Goal: Task Accomplishment & Management: Complete application form

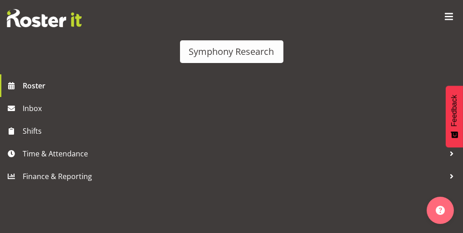
scroll to position [5, 0]
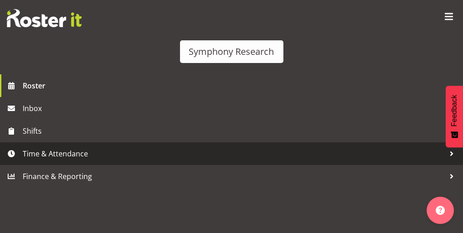
click at [69, 161] on span "Time & Attendance" at bounding box center [234, 154] width 422 height 14
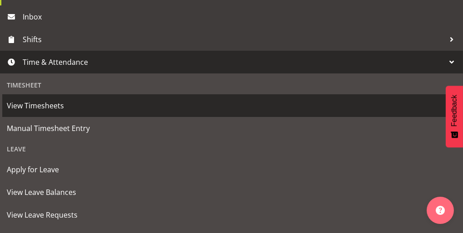
scroll to position [100, 0]
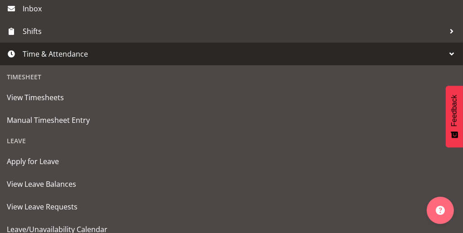
click at [30, 86] on div "Timesheet" at bounding box center [231, 77] width 459 height 19
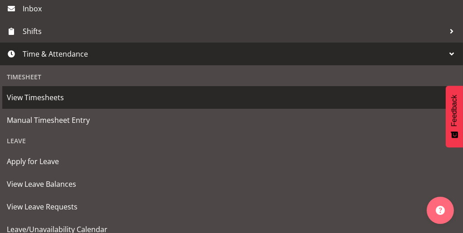
click at [36, 104] on span "View Timesheets" at bounding box center [231, 98] width 449 height 14
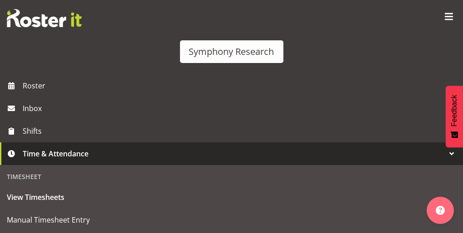
select select
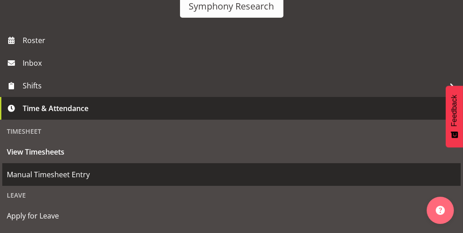
click at [70, 181] on span "Manual Timesheet Entry" at bounding box center [231, 175] width 449 height 14
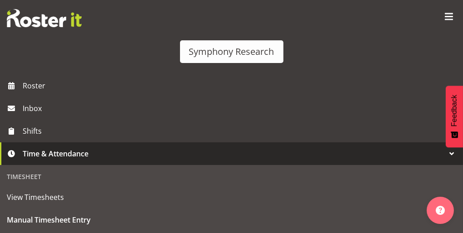
click at [91, 161] on span "Time & Attendance" at bounding box center [234, 154] width 422 height 14
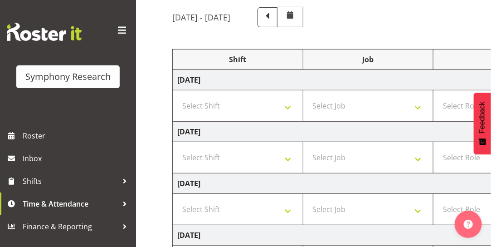
scroll to position [83, 0]
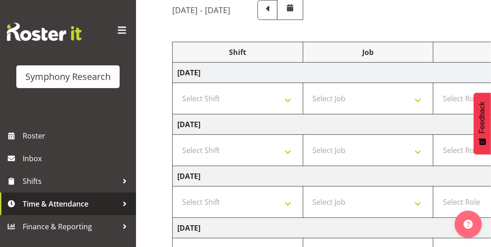
click at [123, 202] on div at bounding box center [125, 204] width 14 height 14
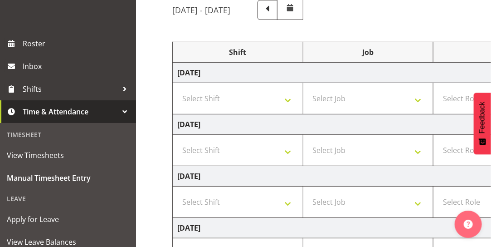
scroll to position [108, 0]
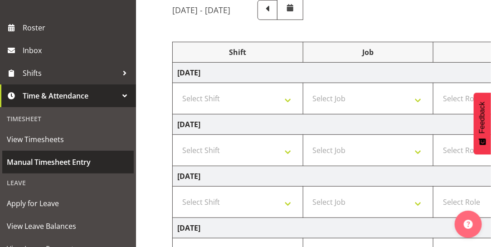
click at [86, 163] on span "Manual Timesheet Entry" at bounding box center [68, 162] width 122 height 14
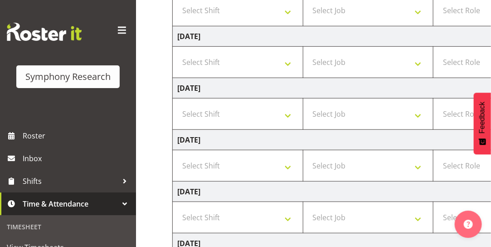
scroll to position [175, 0]
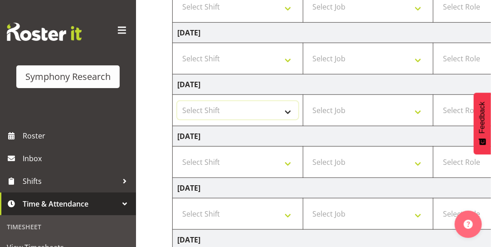
click at [291, 110] on select "Select Shift !!Weekend Residential (Roster IT Shift Label) *Business 9/10am ~ 4…" at bounding box center [237, 110] width 121 height 18
select select "48116"
click at [177, 101] on select "Select Shift !!Weekend Residential (Roster IT Shift Label) *Business 9/10am ~ 4…" at bounding box center [237, 110] width 121 height 18
click at [419, 109] on select "Select Job 550060 IF Admin 553492 World Poll Aus Wave 2 Main 2025 553493 World …" at bounding box center [368, 110] width 121 height 18
select select "7759"
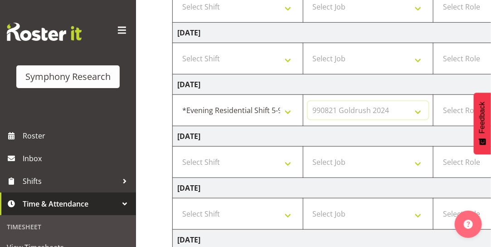
click at [308, 101] on select "Select Job 550060 IF Admin 553492 World Poll Aus Wave 2 Main 2025 553493 World …" at bounding box center [368, 110] width 121 height 18
click at [463, 107] on select "Select Role Briefing Interviewing" at bounding box center [498, 110] width 121 height 18
select select "47"
click at [438, 101] on select "Select Role Briefing Interviewing" at bounding box center [498, 110] width 121 height 18
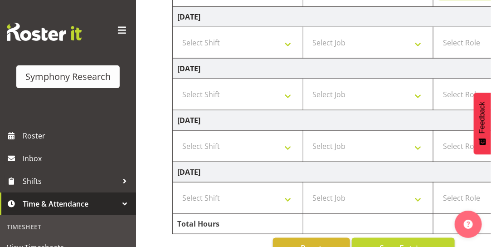
scroll to position [314, 0]
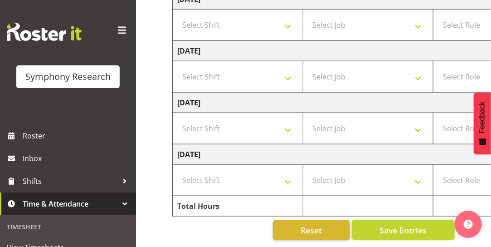
click at [402, 229] on span "Save Entries" at bounding box center [403, 230] width 47 height 12
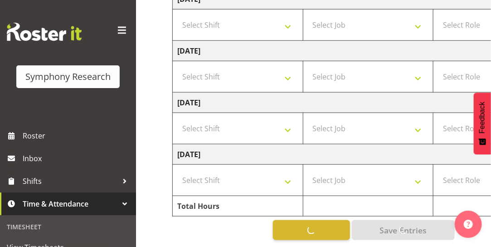
select select
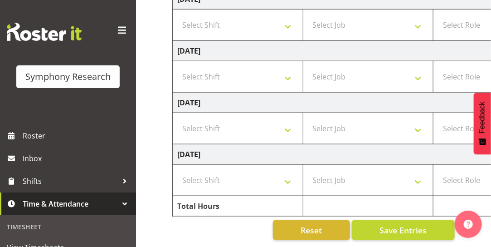
drag, startPoint x: 283, startPoint y: 205, endPoint x: 254, endPoint y: 245, distance: 49.7
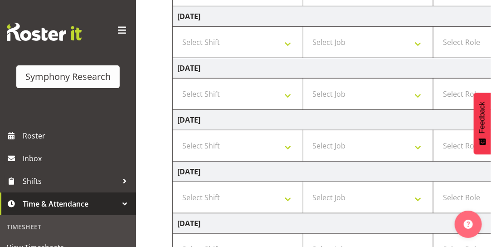
scroll to position [179, 0]
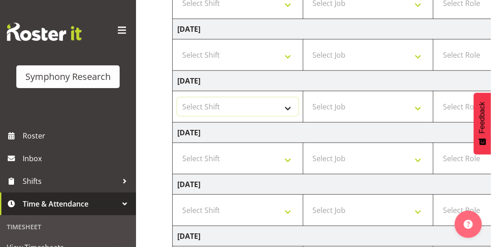
click at [285, 105] on select "Select Shift !!Weekend Residential (Roster IT Shift Label) *Business 9/10am ~ 4…" at bounding box center [237, 107] width 121 height 18
select select "48116"
click at [177, 98] on select "Select Shift !!Weekend Residential (Roster IT Shift Label) *Business 9/10am ~ 4…" at bounding box center [237, 107] width 121 height 18
click at [356, 110] on select "Select Job 550060 IF Admin 553492 World Poll Aus Wave 2 Main 2025 553493 World …" at bounding box center [368, 107] width 121 height 18
select select "7759"
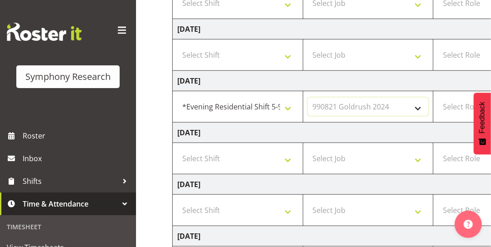
click at [308, 98] on select "Select Job 550060 IF Admin 553492 World Poll Aus Wave 2 Main 2025 553493 World …" at bounding box center [368, 107] width 121 height 18
click at [457, 105] on select "Select Role Briefing Interviewing" at bounding box center [498, 107] width 121 height 18
select select "47"
click at [438, 98] on select "Select Role Briefing Interviewing" at bounding box center [498, 107] width 121 height 18
drag, startPoint x: 162, startPoint y: 216, endPoint x: 141, endPoint y: 210, distance: 21.6
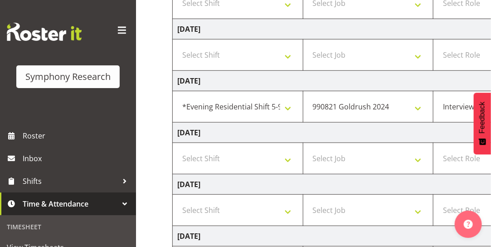
click at [141, 210] on div "Manual Timesheets August 25th - August 31st 2025 Shift Job Role Start Time End …" at bounding box center [313, 114] width 355 height 532
drag, startPoint x: 433, startPoint y: 184, endPoint x: 342, endPoint y: 190, distance: 90.9
click at [338, 188] on td "Friday 29th August 2025" at bounding box center [490, 184] width 634 height 20
drag, startPoint x: 410, startPoint y: 242, endPoint x: 334, endPoint y: 240, distance: 75.7
click at [334, 240] on td "Saturday 30th August 2025" at bounding box center [490, 236] width 634 height 20
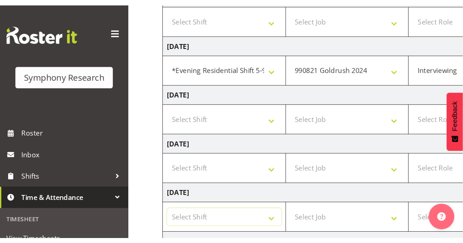
scroll to position [214, 0]
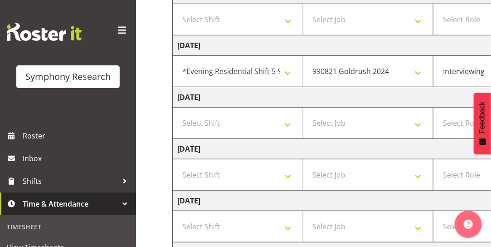
drag, startPoint x: 452, startPoint y: 130, endPoint x: 364, endPoint y: 141, distance: 88.8
click at [364, 141] on tbody "Monday 25th August 2025 Select Shift !!Weekend Residential (Roster IT Shift Lab…" at bounding box center [490, 123] width 634 height 382
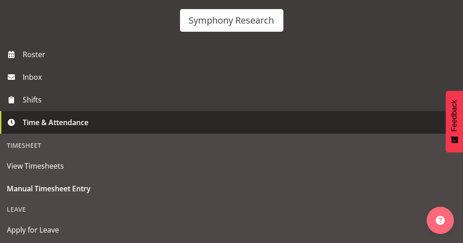
scroll to position [41, 0]
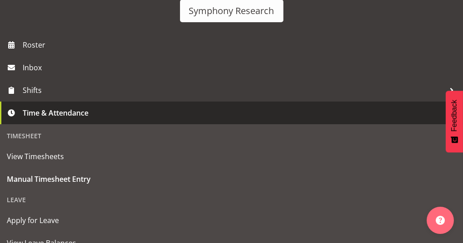
click at [127, 124] on link "Time & Attendance" at bounding box center [231, 113] width 463 height 23
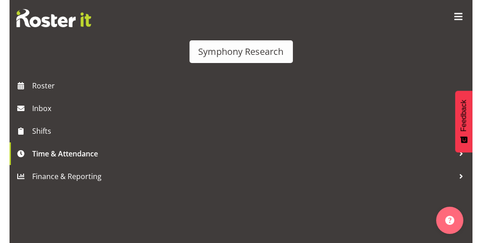
scroll to position [0, 0]
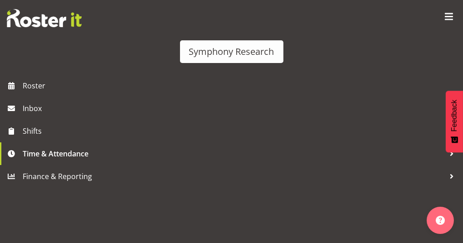
click at [151, 153] on div "Manual Timesheets August 25th - August 31st 2025 Shift Job Role Start Time End …" at bounding box center [231, 109] width 463 height 592
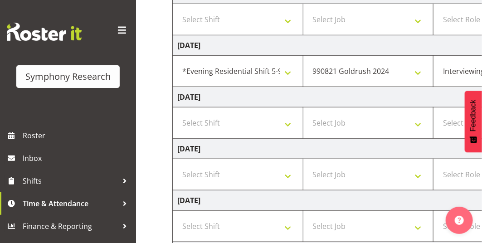
drag, startPoint x: 459, startPoint y: 88, endPoint x: 390, endPoint y: 92, distance: 69.5
click at [400, 93] on td "Thursday 28th August 2025" at bounding box center [490, 97] width 634 height 20
drag, startPoint x: 135, startPoint y: 5, endPoint x: 115, endPoint y: 8, distance: 20.6
click at [115, 8] on div "Symphony Research" at bounding box center [68, 62] width 136 height 124
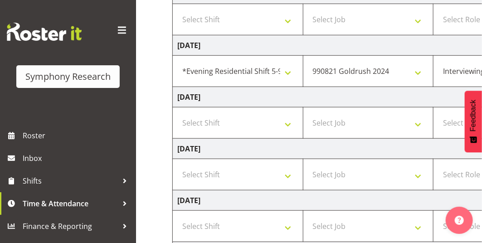
click at [356, 205] on td "Saturday 30th August 2025" at bounding box center [490, 200] width 634 height 20
click at [288, 77] on select "!!Weekend Residential (Roster IT Shift Label) *Business 9/10am ~ 4:30pm *Busine…" at bounding box center [237, 71] width 121 height 18
click at [289, 66] on select "!!Weekend Residential (Roster IT Shift Label) *Business 9/10am ~ 4:30pm *Busine…" at bounding box center [237, 71] width 121 height 18
drag, startPoint x: 476, startPoint y: 78, endPoint x: 444, endPoint y: 78, distance: 31.7
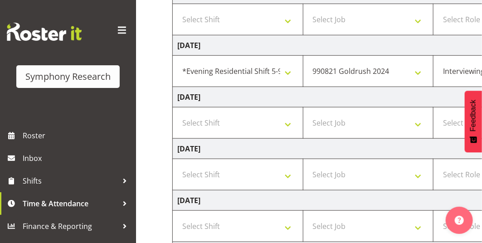
drag, startPoint x: 212, startPoint y: 238, endPoint x: 345, endPoint y: 243, distance: 133.0
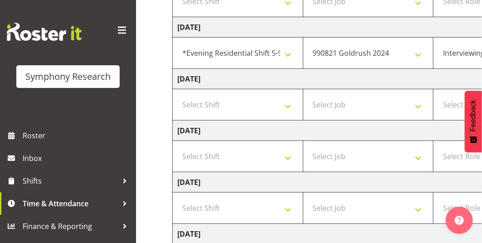
scroll to position [233, 0]
drag, startPoint x: 452, startPoint y: 68, endPoint x: 273, endPoint y: 88, distance: 179.8
click at [295, 86] on td "Thursday 28th August 2025" at bounding box center [490, 78] width 634 height 20
click at [120, 28] on span at bounding box center [122, 30] width 15 height 15
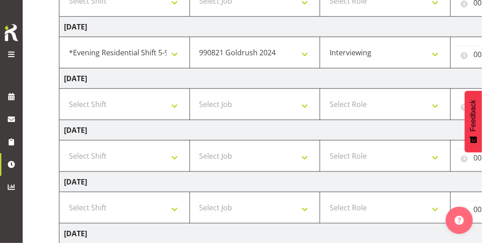
drag, startPoint x: 316, startPoint y: 242, endPoint x: 338, endPoint y: 242, distance: 22.2
drag, startPoint x: 469, startPoint y: 59, endPoint x: 439, endPoint y: 60, distance: 30.4
click at [439, 60] on tr "!!Weekend Residential (Roster IT Shift Label) *Business 9/10am ~ 4:30pm *Busine…" at bounding box center [376, 52] width 634 height 31
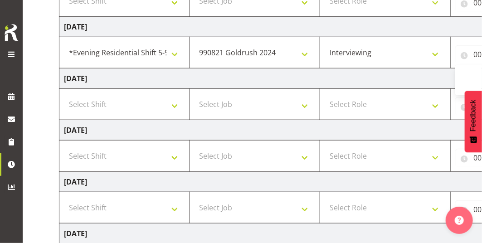
click at [429, 74] on td "Thursday 28th August 2025" at bounding box center [376, 78] width 634 height 20
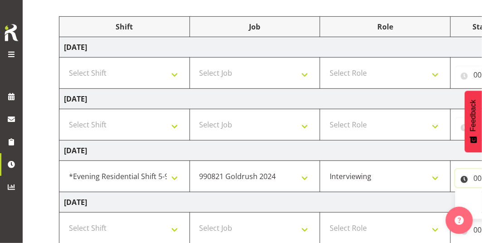
scroll to position [112, 0]
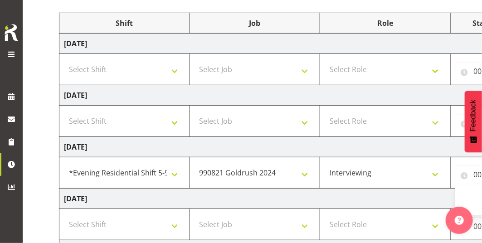
click at [270, 154] on td "Wednesday 27th August 2025" at bounding box center [376, 147] width 634 height 20
drag, startPoint x: 217, startPoint y: 241, endPoint x: 245, endPoint y: 241, distance: 28.1
drag, startPoint x: 280, startPoint y: 95, endPoint x: 243, endPoint y: 94, distance: 37.2
click at [243, 94] on td "Tuesday 26th August 2025" at bounding box center [376, 95] width 634 height 20
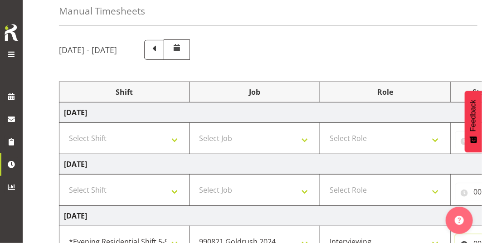
scroll to position [41, 0]
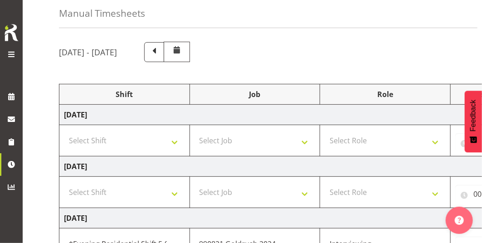
click at [353, 56] on div "August 25th - August 31st 2025" at bounding box center [252, 52] width 387 height 20
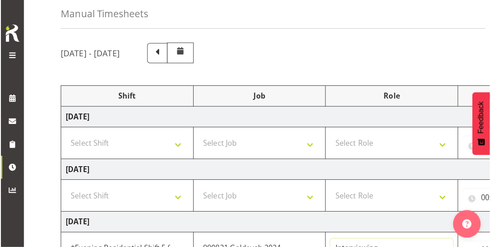
scroll to position [49, 0]
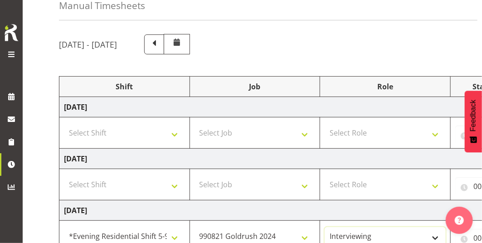
click at [371, 233] on select "Briefing Interviewing" at bounding box center [385, 236] width 121 height 18
drag, startPoint x: 468, startPoint y: 202, endPoint x: 410, endPoint y: 207, distance: 57.9
click at [423, 194] on body "Symphony Research Profile Log Out Manual Timesheets August 25th - August 31st 2…" at bounding box center [241, 72] width 482 height 243
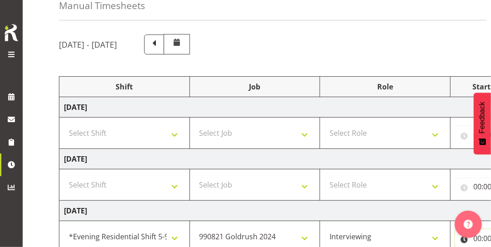
click at [485, 234] on input "00:00" at bounding box center [491, 238] width 73 height 18
click at [483, 235] on input "00:00" at bounding box center [491, 238] width 73 height 18
click at [467, 239] on input "00:00" at bounding box center [491, 238] width 73 height 18
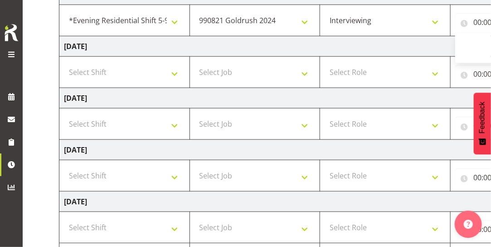
click at [474, 23] on input "00:00" at bounding box center [491, 22] width 73 height 18
click at [463, 22] on input "00:00" at bounding box center [491, 22] width 73 height 18
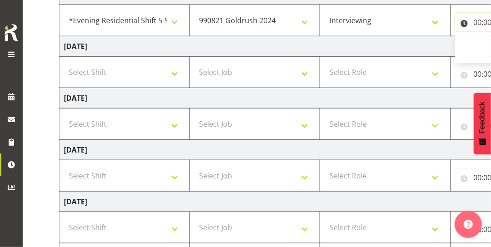
click at [463, 22] on input "00:00" at bounding box center [491, 22] width 73 height 18
click at [478, 19] on input "00:00" at bounding box center [491, 22] width 73 height 18
click at [44, 229] on div "Manual Timesheets August 25th - August 31st 2025 Shift Job Role Start Time End …" at bounding box center [257, 28] width 468 height 532
click at [33, 108] on div "Manual Timesheets August 25th - August 31st 2025 Shift Job Role Start Time End …" at bounding box center [257, 28] width 468 height 532
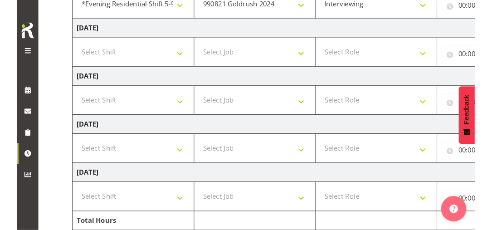
scroll to position [276, 0]
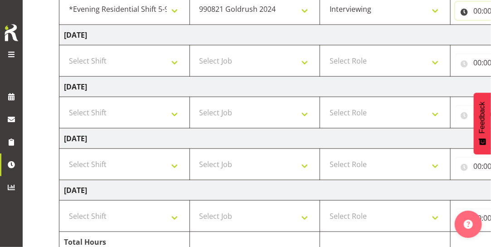
click at [479, 9] on input "00:00" at bounding box center [491, 11] width 73 height 18
click at [462, 10] on input "00:00" at bounding box center [491, 11] width 73 height 18
click at [463, 10] on input "00:00" at bounding box center [491, 11] width 73 height 18
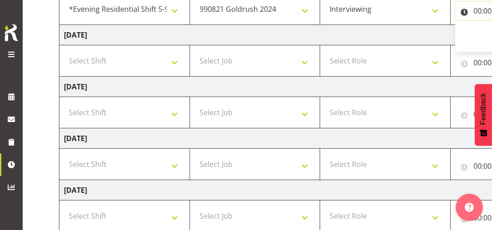
click at [478, 9] on input "00:00" at bounding box center [491, 11] width 73 height 18
click at [470, 7] on input "00:00" at bounding box center [491, 11] width 73 height 18
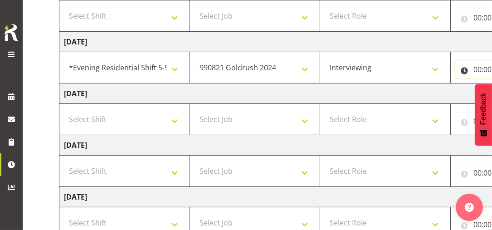
scroll to position [235, 0]
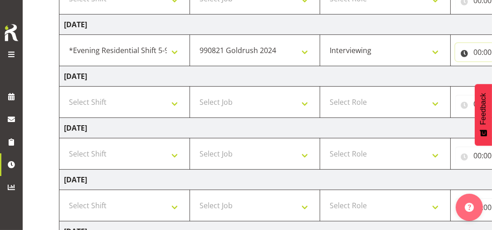
click at [478, 52] on input "00:00" at bounding box center [491, 52] width 73 height 18
click at [467, 52] on input "00:00" at bounding box center [491, 52] width 73 height 18
click at [476, 50] on input "00:00" at bounding box center [491, 52] width 73 height 18
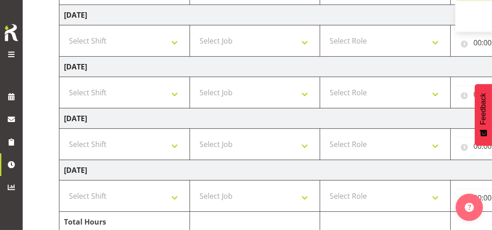
scroll to position [331, 0]
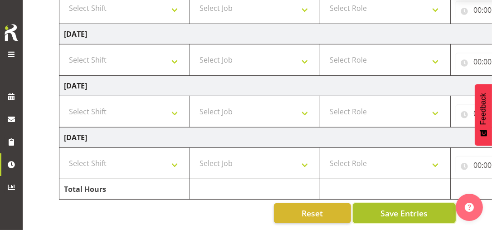
click at [399, 209] on span "Save Entries" at bounding box center [403, 213] width 47 height 12
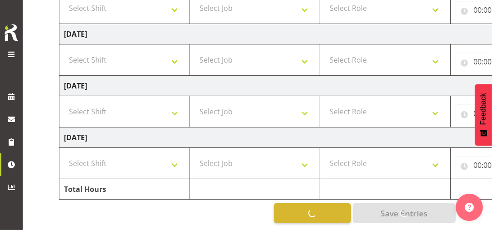
select select
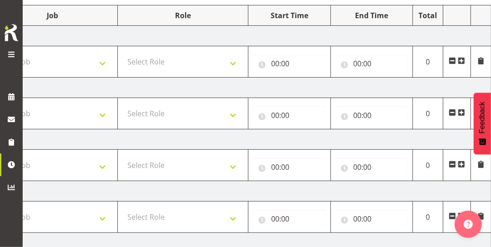
scroll to position [131, 0]
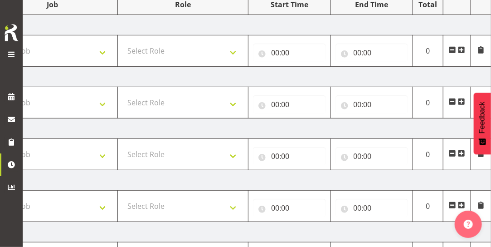
drag, startPoint x: 256, startPoint y: 229, endPoint x: 299, endPoint y: 226, distance: 43.7
click at [299, 226] on td "Friday 29th August 2025" at bounding box center [174, 232] width 634 height 20
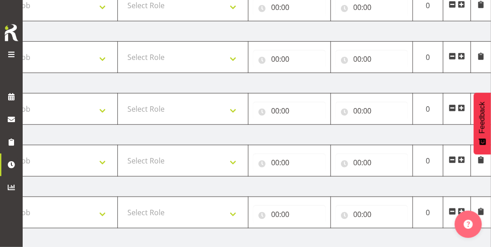
scroll to position [305, 0]
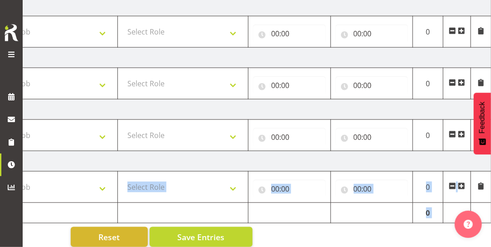
drag, startPoint x: 123, startPoint y: 244, endPoint x: 66, endPoint y: 247, distance: 57.2
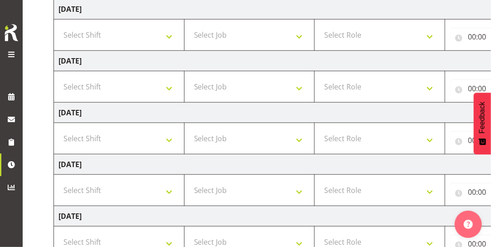
scroll to position [197, 0]
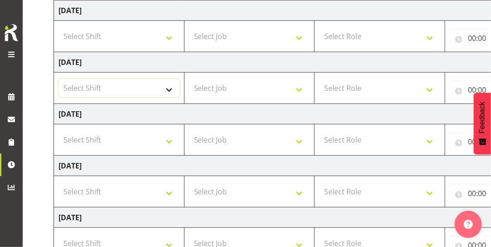
click at [169, 85] on select "Select Shift !!Weekend Residential (Roster IT Shift Label) *Business 9/10am ~ 4…" at bounding box center [119, 88] width 121 height 18
select select "48116"
click at [59, 79] on select "Select Shift !!Weekend Residential (Roster IT Shift Label) *Business 9/10am ~ 4…" at bounding box center [119, 88] width 121 height 18
click at [238, 89] on select "Select Job 550060 IF Admin 553492 World Poll Aus Wave 2 Main 2025 553493 World …" at bounding box center [249, 88] width 121 height 18
select select "7759"
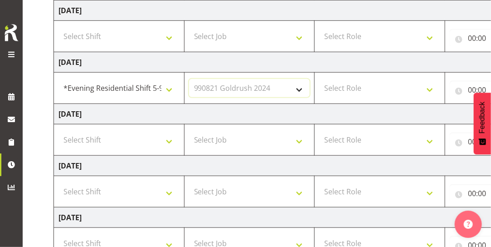
click at [189, 79] on select "Select Job 550060 IF Admin 553492 World Poll Aus Wave 2 Main 2025 553493 World …" at bounding box center [249, 88] width 121 height 18
click at [375, 86] on select "Select Role Briefing Interviewing" at bounding box center [379, 88] width 121 height 18
select select "47"
click at [319, 79] on select "Select Role Briefing Interviewing" at bounding box center [379, 88] width 121 height 18
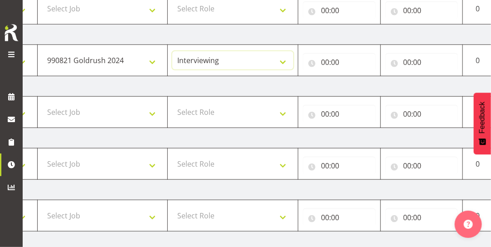
scroll to position [223, 0]
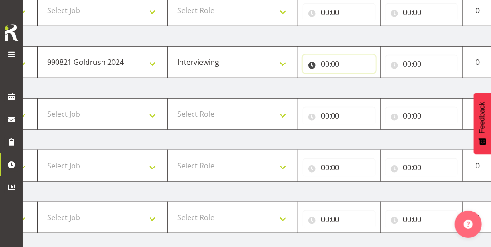
click at [333, 65] on input "00:00" at bounding box center [339, 64] width 73 height 18
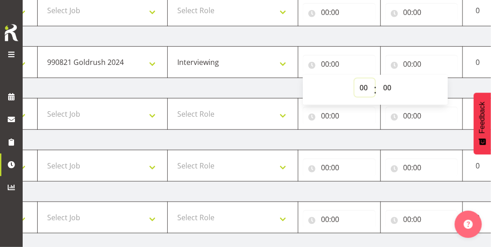
click at [364, 88] on select "00 01 02 03 04 05 06 07 08 09 10 11 12 13 14 15 16 17 18 19 20 21 22 23" at bounding box center [365, 87] width 20 height 18
select select "17"
click at [355, 78] on select "00 01 02 03 04 05 06 07 08 09 10 11 12 13 14 15 16 17 18 19 20 21 22 23" at bounding box center [365, 87] width 20 height 18
type input "17:00"
click at [405, 61] on input "00:00" at bounding box center [421, 64] width 73 height 18
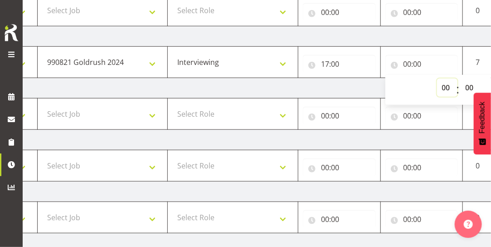
click at [447, 85] on select "00 01 02 03 04 05 06 07 08 09 10 11 12 13 14 15 16 17 18 19 20 21 22 23" at bounding box center [447, 87] width 20 height 18
select select "21"
click at [437, 78] on select "00 01 02 03 04 05 06 07 08 09 10 11 12 13 14 15 16 17 18 19 20 21 22 23" at bounding box center [447, 87] width 20 height 18
type input "21:00"
click at [470, 84] on select "00 01 02 03 04 05 06 07 08 09 10 11 12 13 14 15 16 17 18 19 20 21 22 23 24 25 2…" at bounding box center [471, 87] width 20 height 18
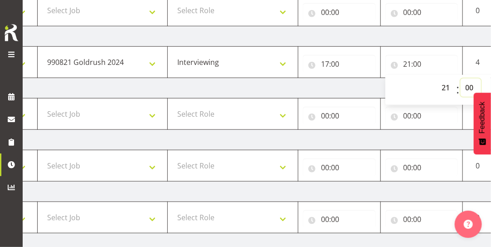
select select "10"
click at [461, 78] on select "00 01 02 03 04 05 06 07 08 09 10 11 12 13 14 15 16 17 18 19 20 21 22 23 24 25 2…" at bounding box center [471, 87] width 20 height 18
type input "21:10"
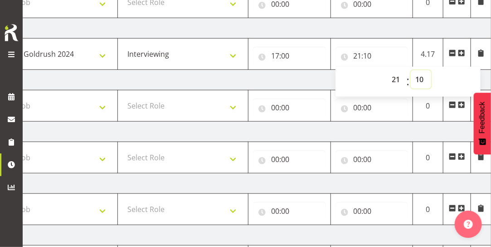
scroll to position [231, 0]
click at [467, 79] on div "00 01 02 03 04 05 06 07 08 09 10 11 12 13 14 15 16 17 18 19 20 21 22 23 : 00 01…" at bounding box center [408, 82] width 145 height 23
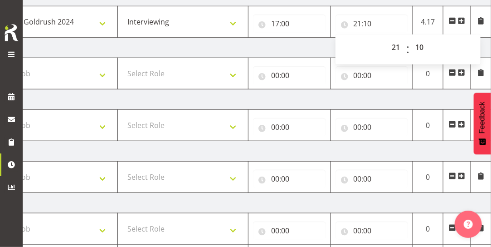
scroll to position [314, 0]
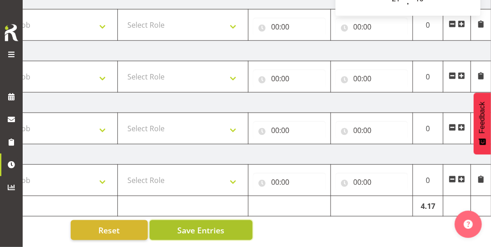
click at [208, 224] on span "Save Entries" at bounding box center [200, 230] width 47 height 12
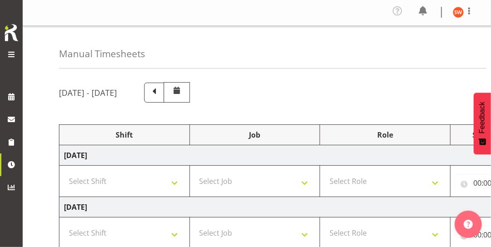
scroll to position [0, 0]
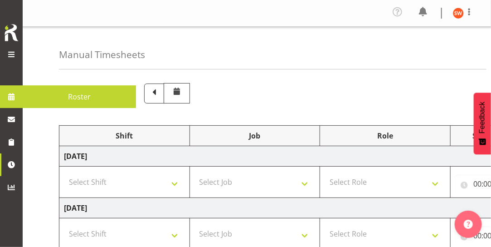
click at [10, 52] on span at bounding box center [11, 54] width 11 height 11
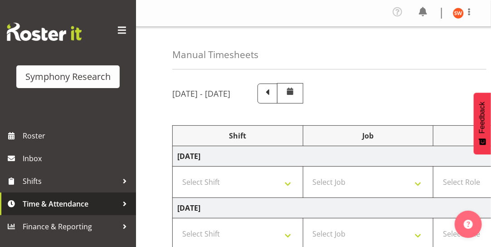
click at [64, 207] on span "Time & Attendance" at bounding box center [70, 204] width 95 height 14
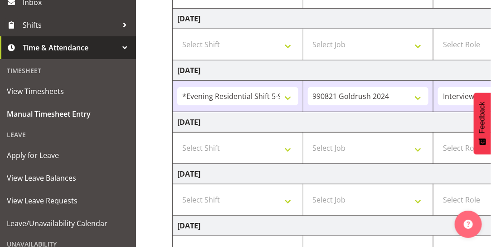
scroll to position [136, 0]
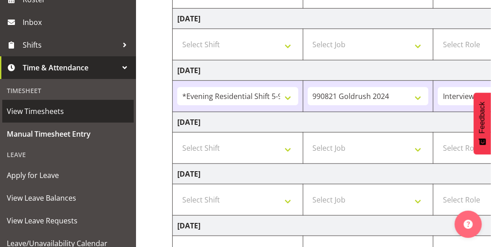
click at [42, 110] on span "View Timesheets" at bounding box center [68, 111] width 122 height 14
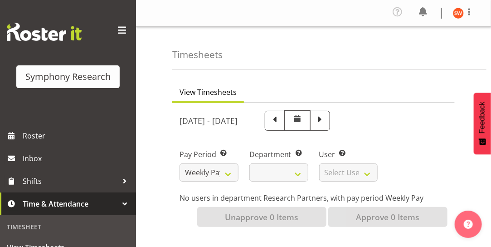
select select
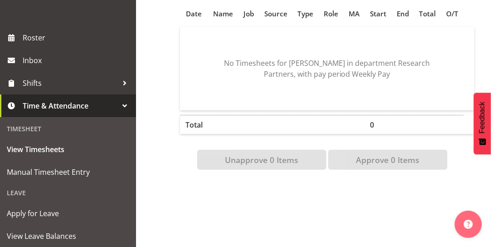
scroll to position [102, 0]
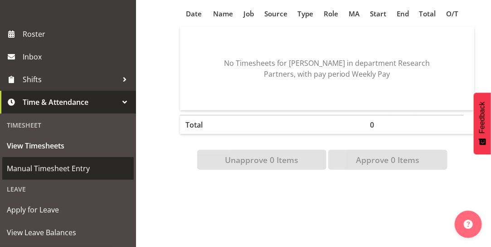
click at [35, 169] on span "Manual Timesheet Entry" at bounding box center [68, 168] width 122 height 14
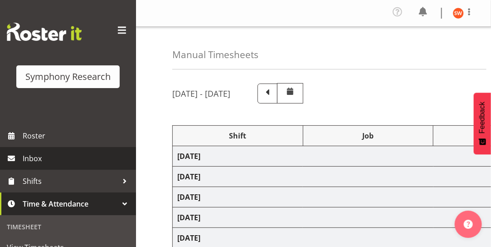
select select "48116"
select select "7759"
select select "47"
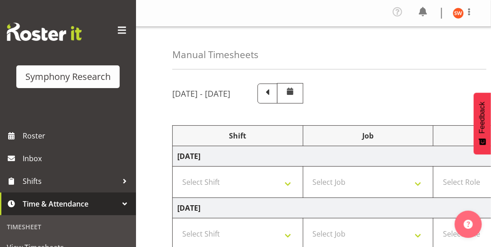
click at [434, 68] on div "Manual Timesheets" at bounding box center [329, 48] width 314 height 43
click at [471, 13] on span at bounding box center [469, 11] width 11 height 11
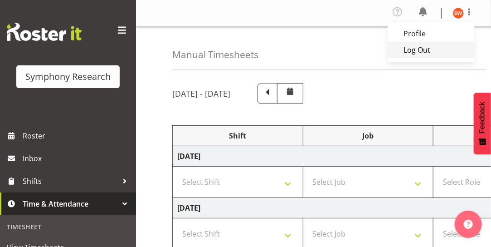
click at [423, 48] on link "Log Out" at bounding box center [431, 50] width 87 height 16
